Goal: Find specific page/section: Find specific page/section

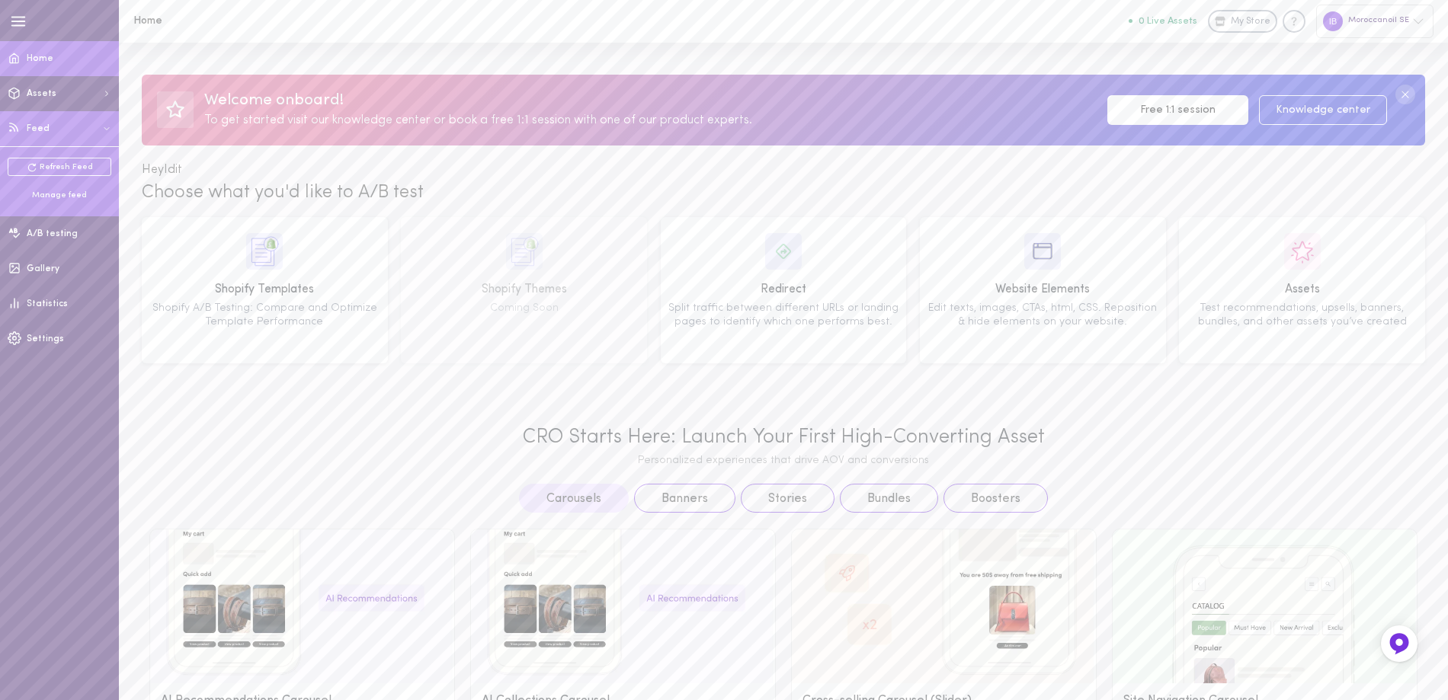
click at [74, 188] on ul "Refresh Feed Manage feed" at bounding box center [60, 179] width 104 height 43
click at [69, 193] on div "Manage feed" at bounding box center [60, 195] width 104 height 11
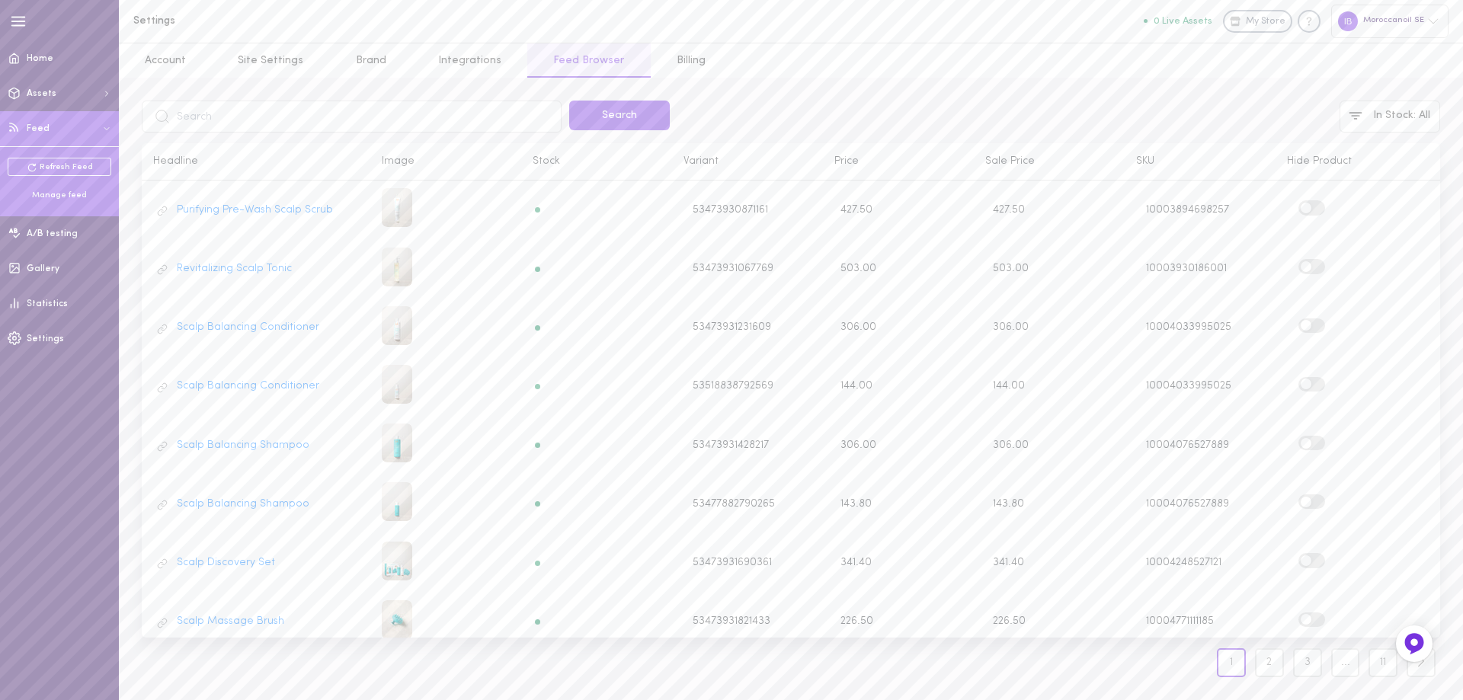
click at [203, 114] on input "text" at bounding box center [352, 117] width 420 height 32
type input "FSML75"
click at [590, 116] on button "Search" at bounding box center [619, 116] width 101 height 30
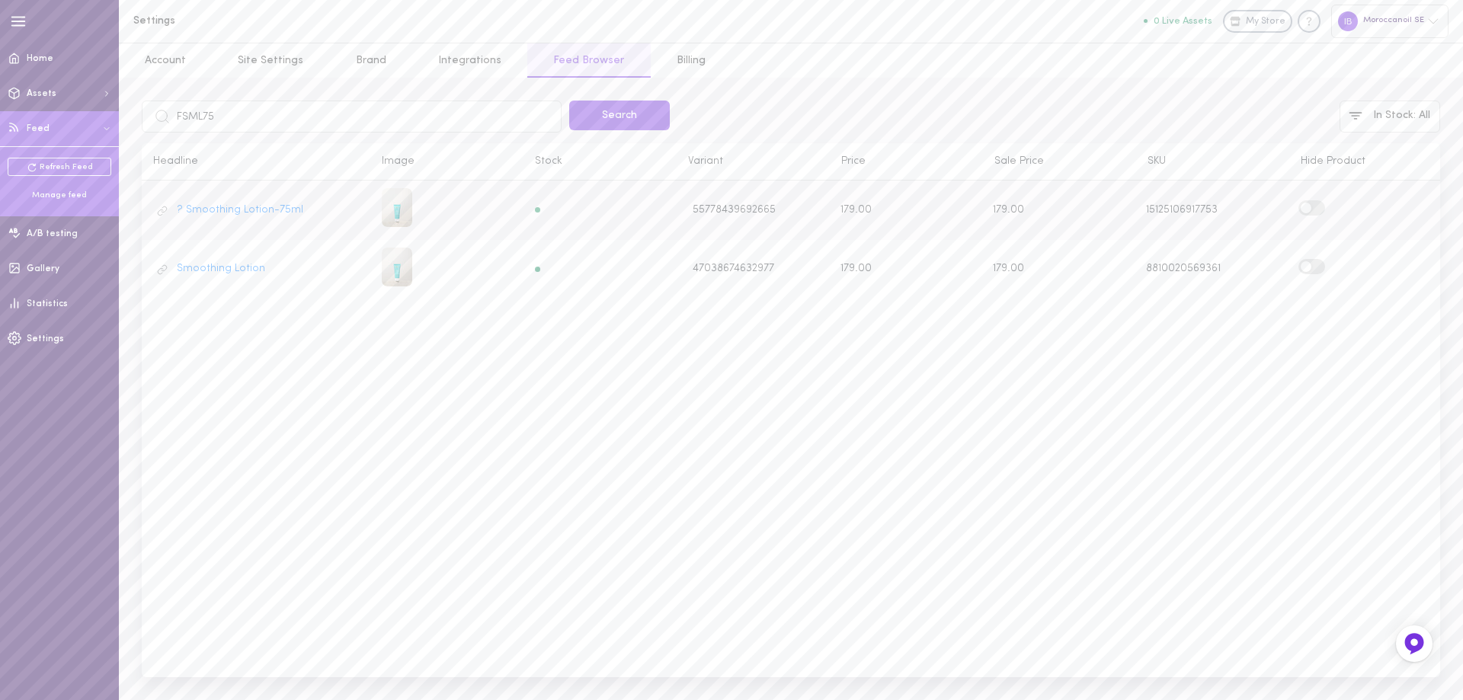
click at [1324, 205] on label at bounding box center [1311, 207] width 27 height 14
click at [0, 0] on input "checkbox" at bounding box center [0, 0] width 0 height 0
